Goal: Information Seeking & Learning: Learn about a topic

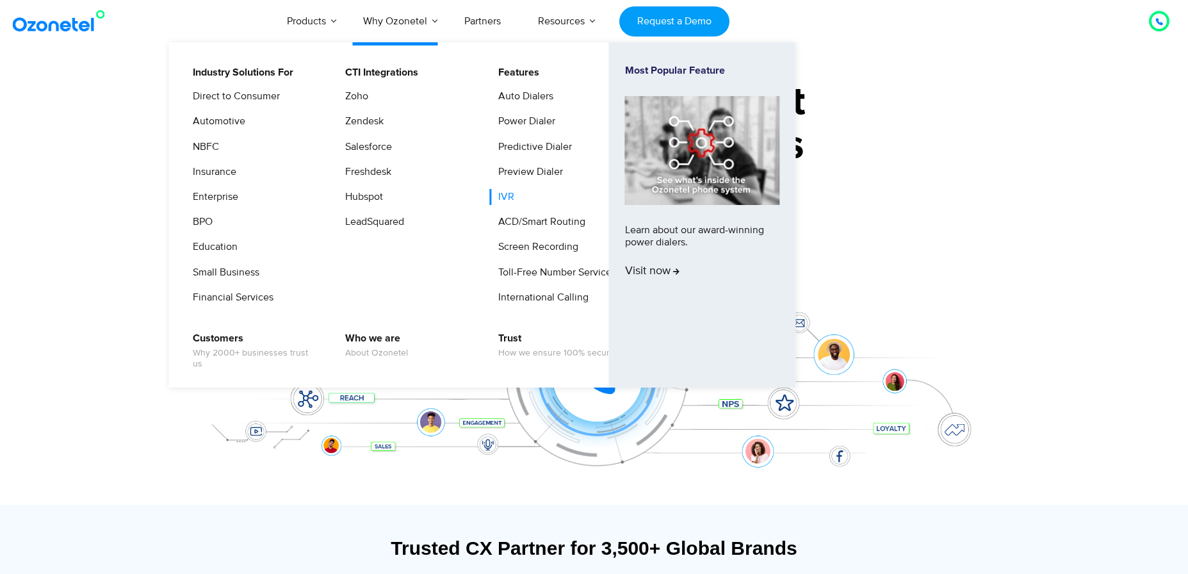
click at [504, 198] on link "IVR" at bounding box center [503, 197] width 26 height 16
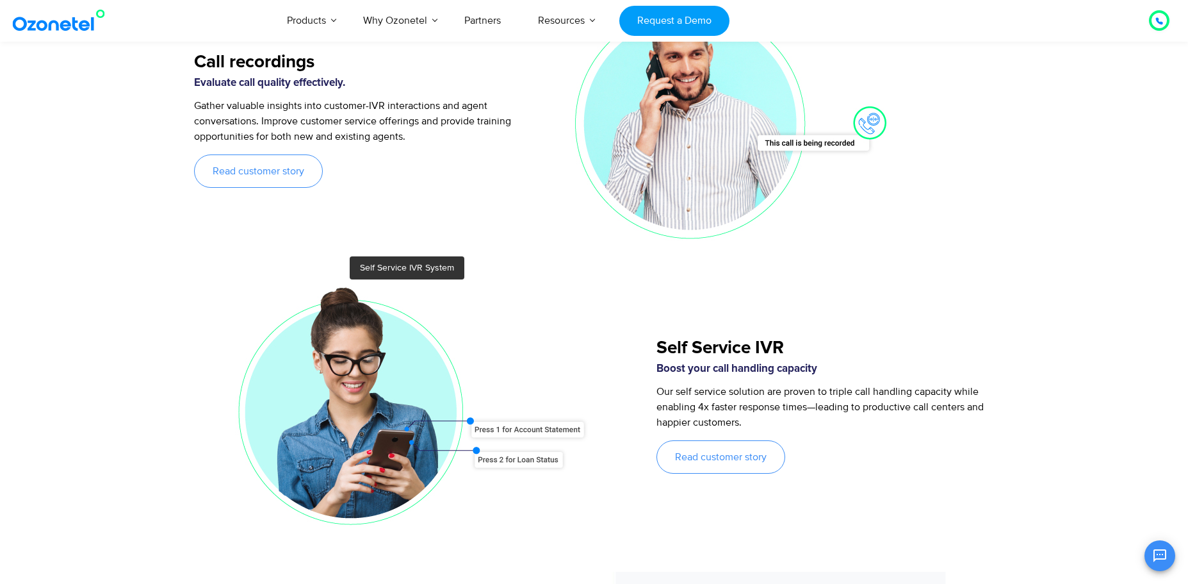
scroll to position [2563, 0]
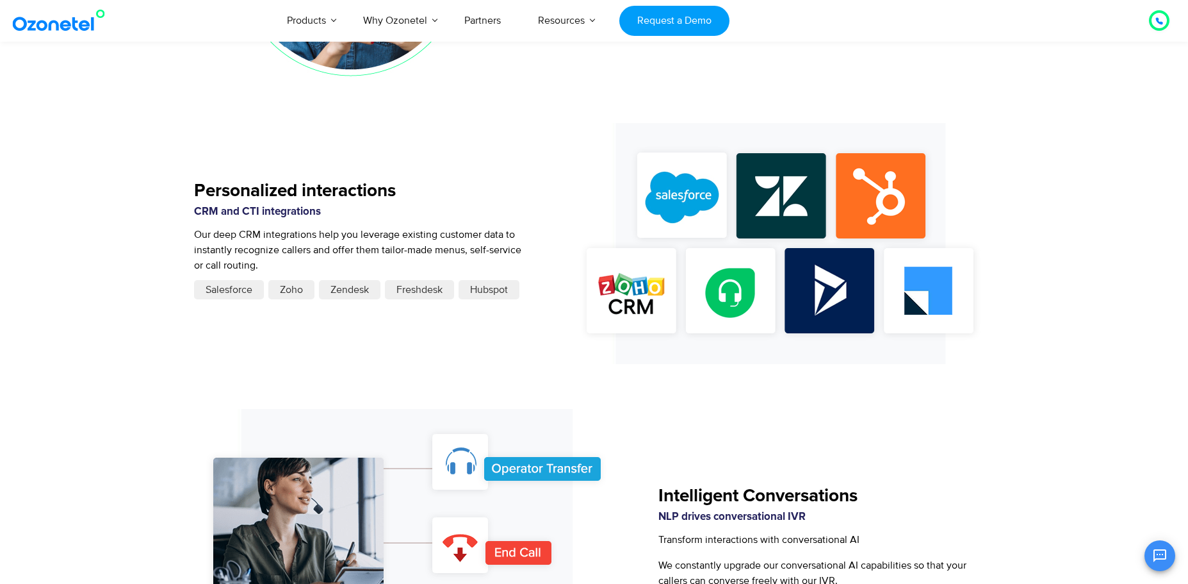
click at [284, 292] on span "Zoho" at bounding box center [291, 289] width 23 height 15
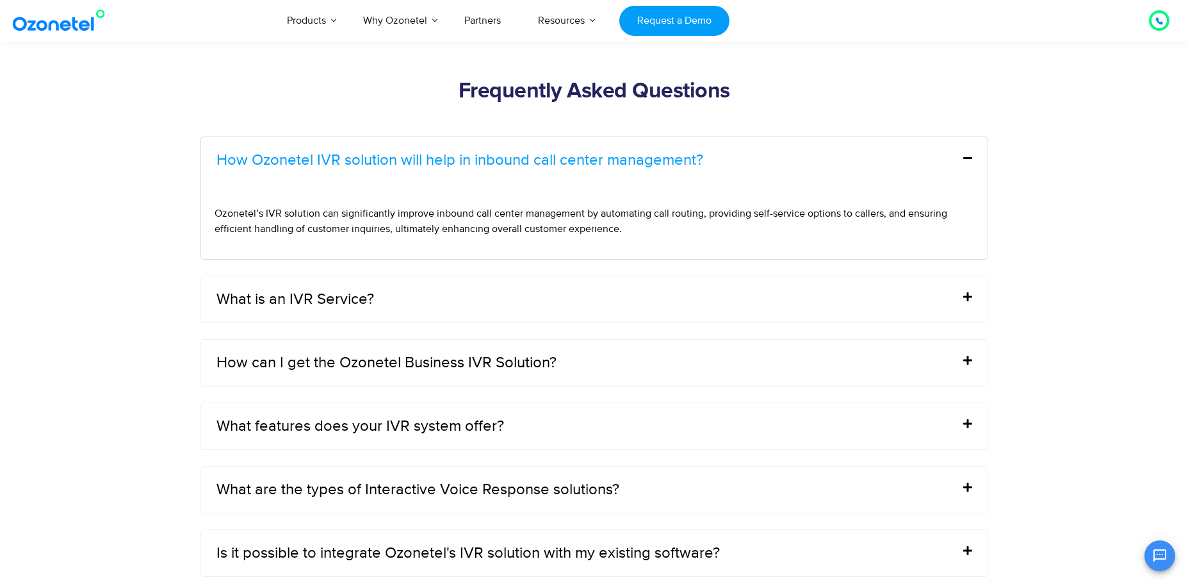
scroll to position [4166, 0]
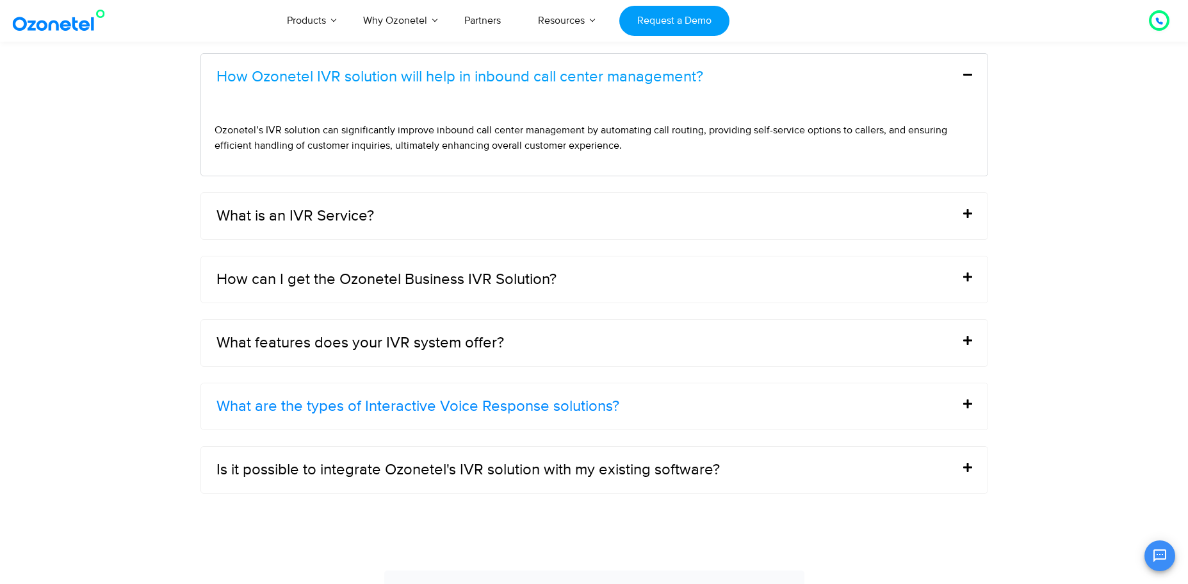
click at [494, 409] on link "What are the types of Interactive Voice Response solutions?" at bounding box center [418, 406] width 403 height 15
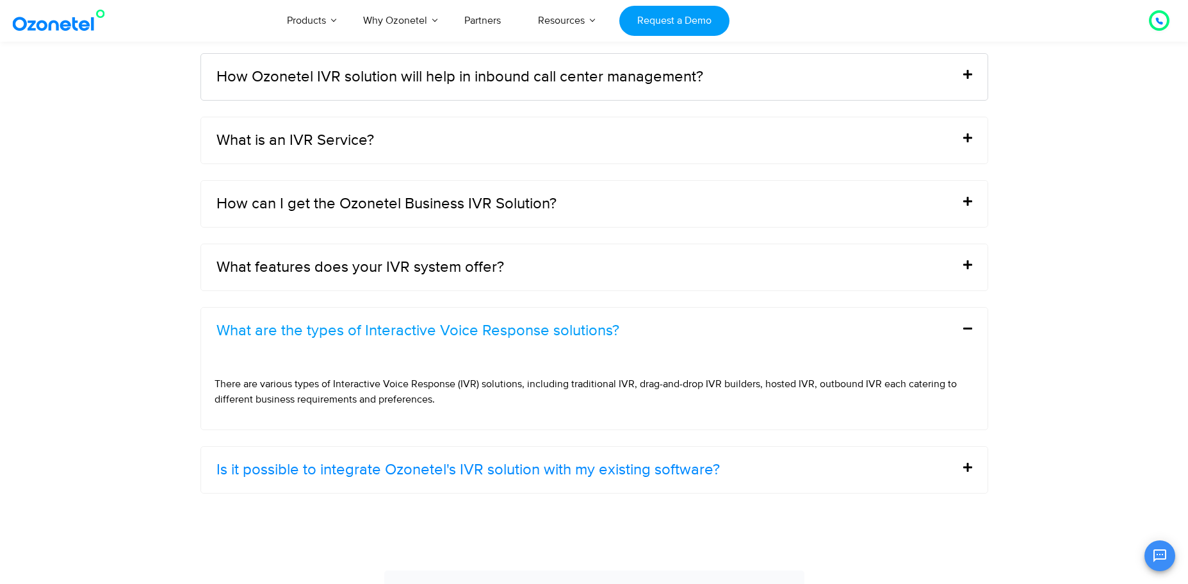
click at [570, 463] on link "Is it possible to integrate Ozonetel's IVR solution with my existing software?" at bounding box center [469, 469] width 504 height 15
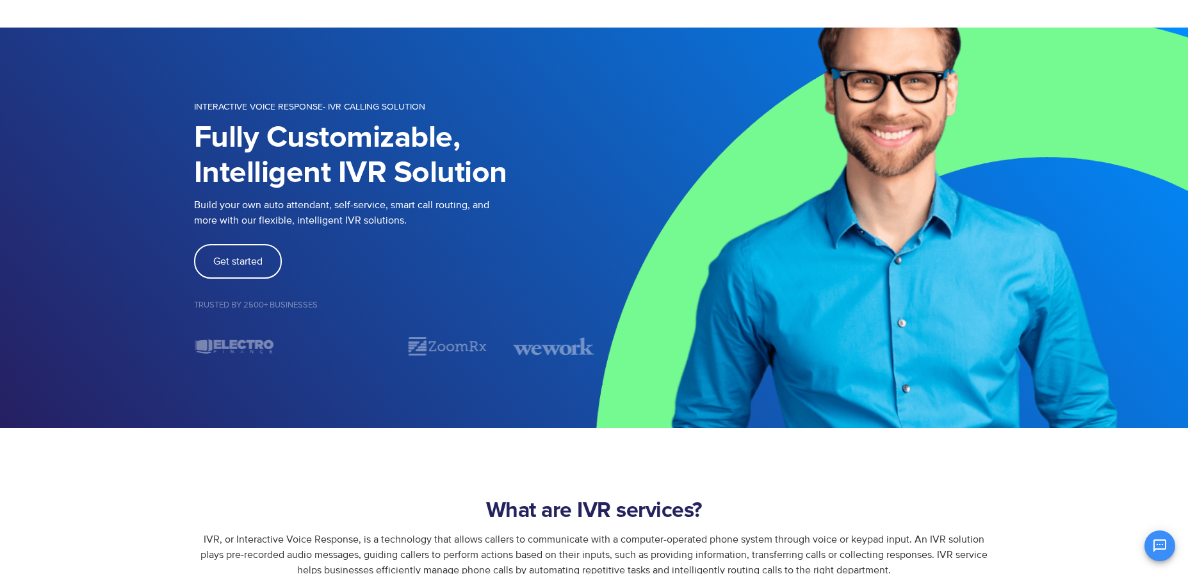
scroll to position [0, 0]
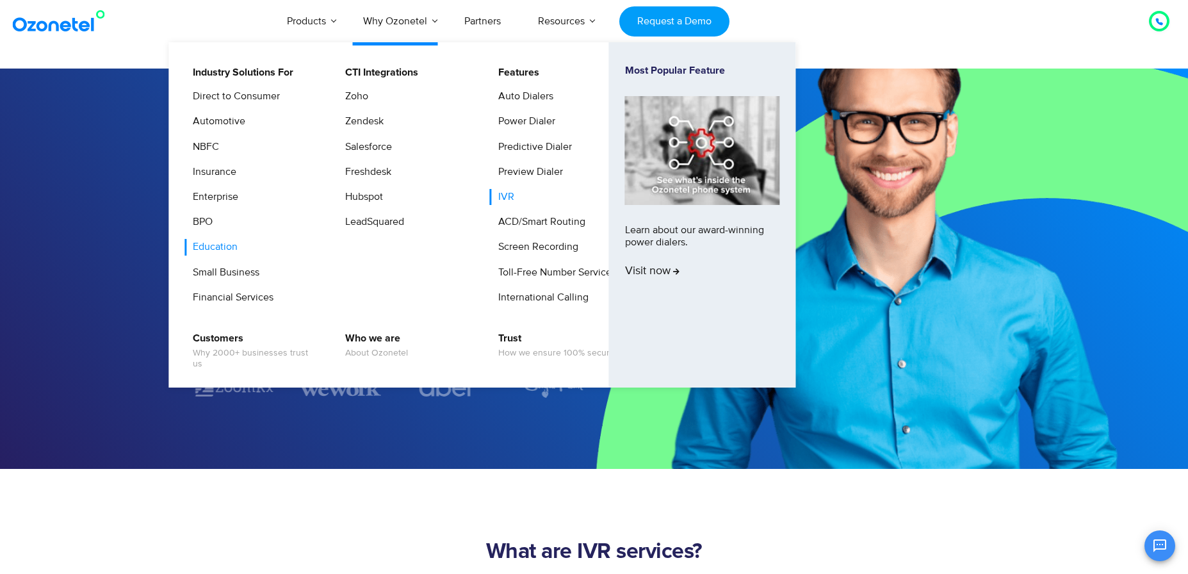
click at [220, 247] on link "Education" at bounding box center [212, 247] width 55 height 16
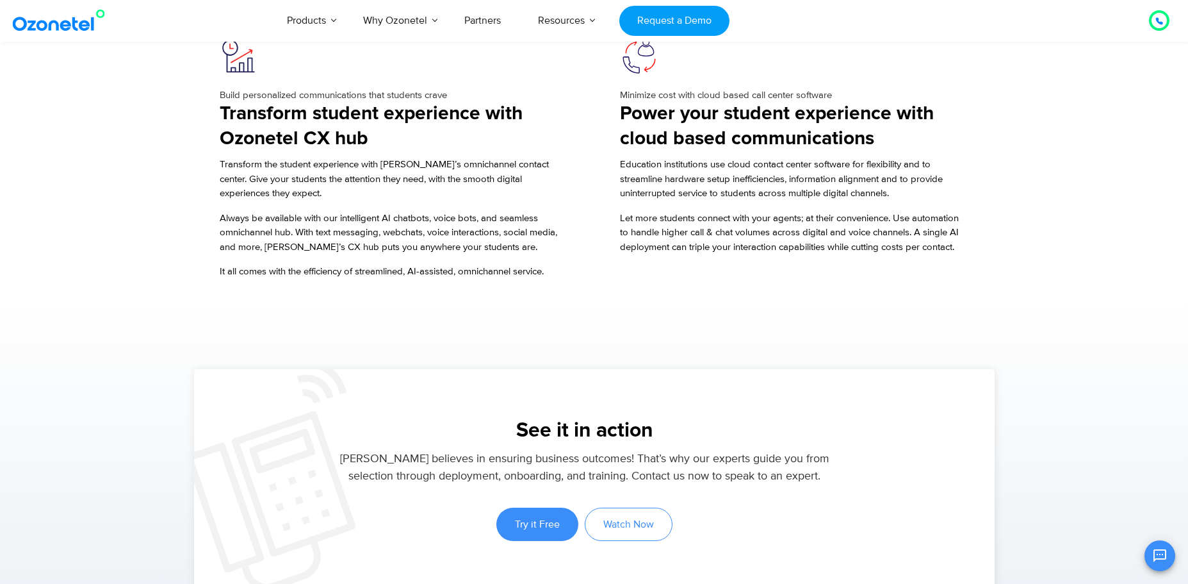
scroll to position [1345, 0]
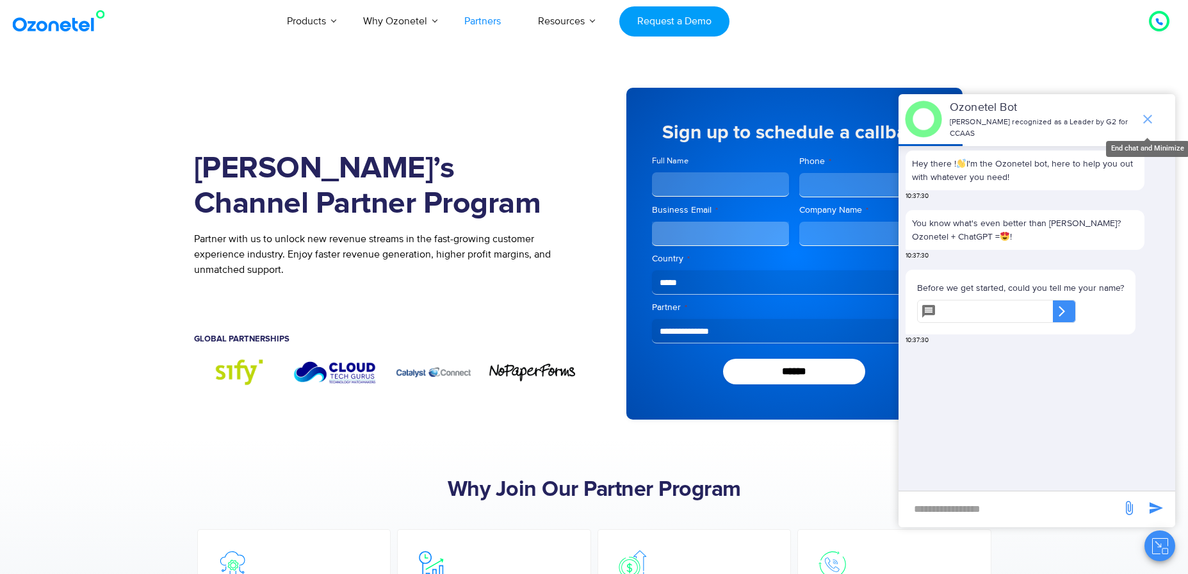
click at [1146, 117] on icon "end chat or minimize" at bounding box center [1148, 119] width 9 height 9
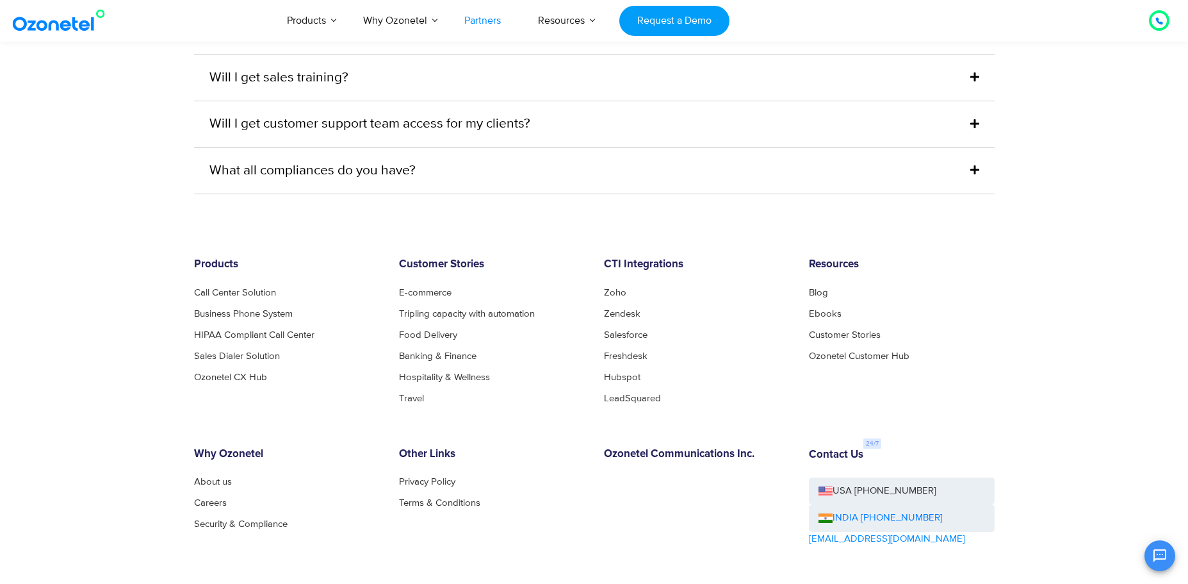
scroll to position [3515, 0]
